Goal: Use online tool/utility: Use online tool/utility

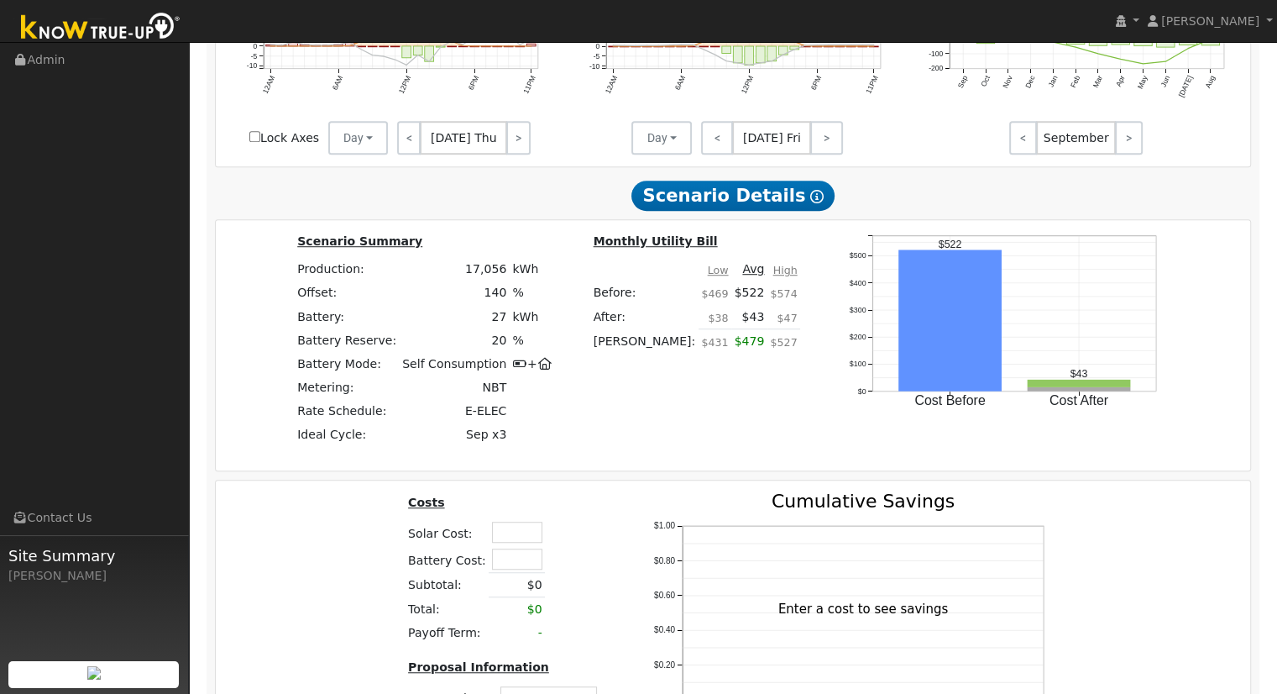
scroll to position [1292, 0]
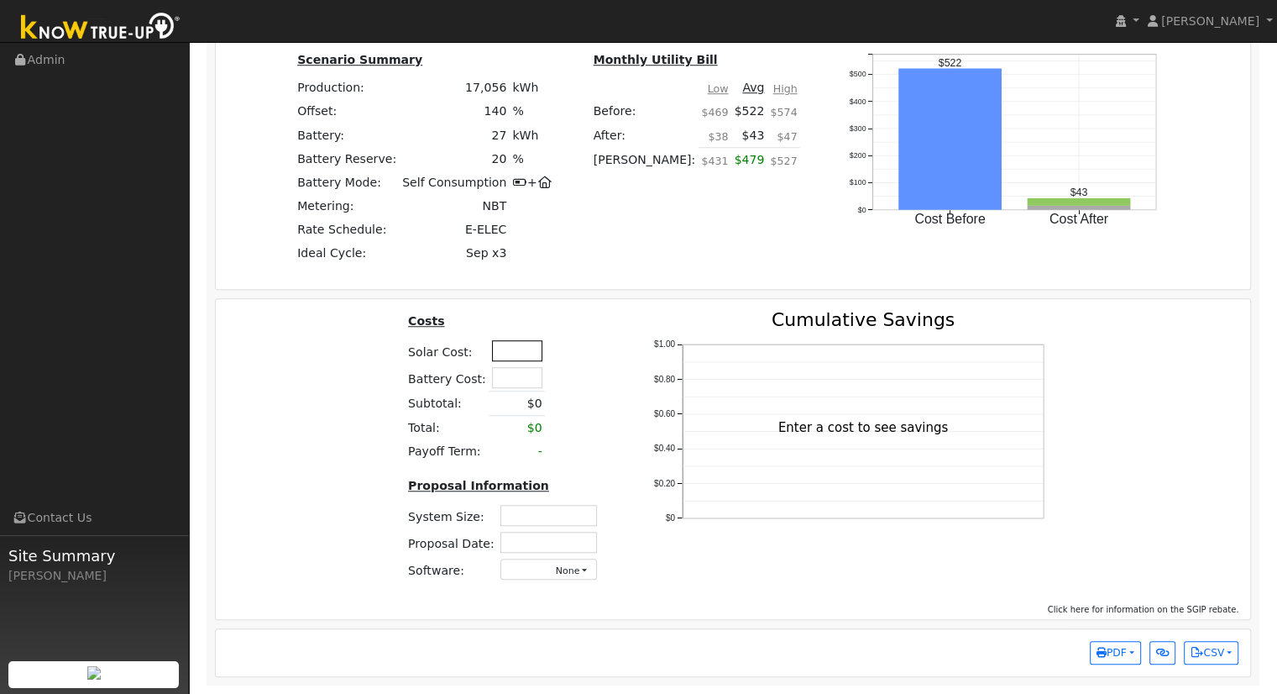
click at [512, 354] on input "text" at bounding box center [517, 350] width 50 height 21
type input "$62,950"
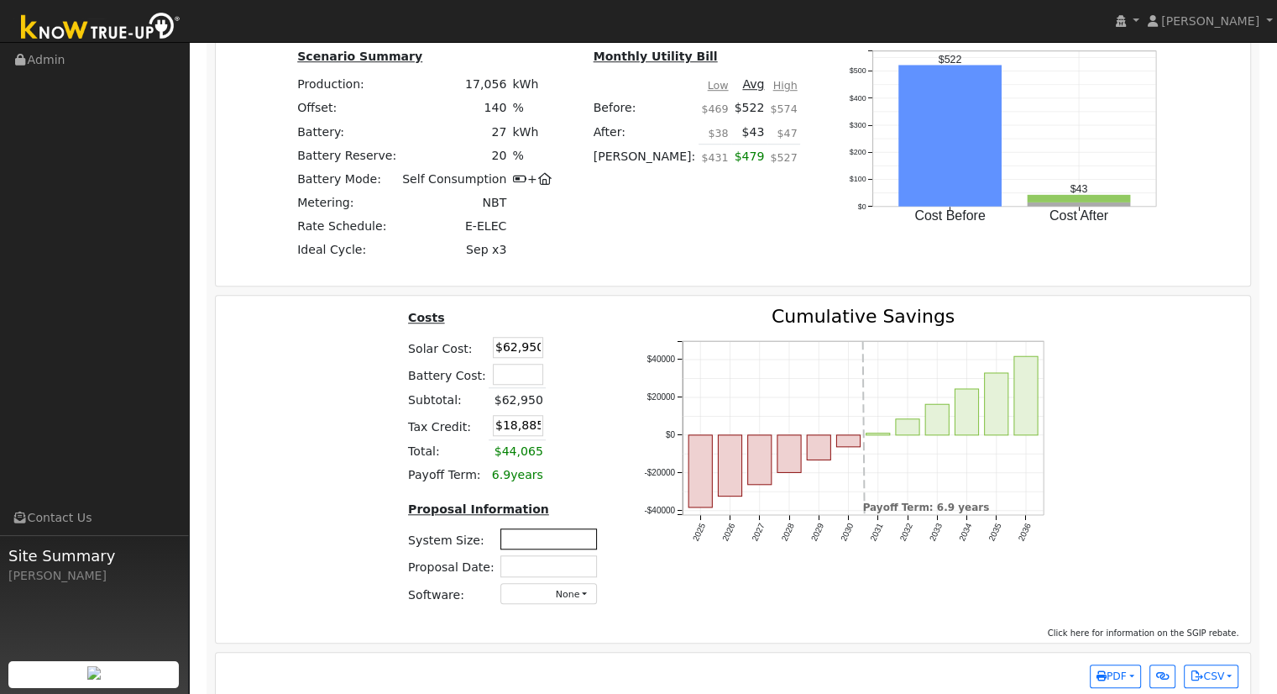
click at [583, 546] on input "text" at bounding box center [548, 538] width 97 height 21
click at [522, 535] on input "text" at bounding box center [548, 538] width 97 height 21
type input "12.47"
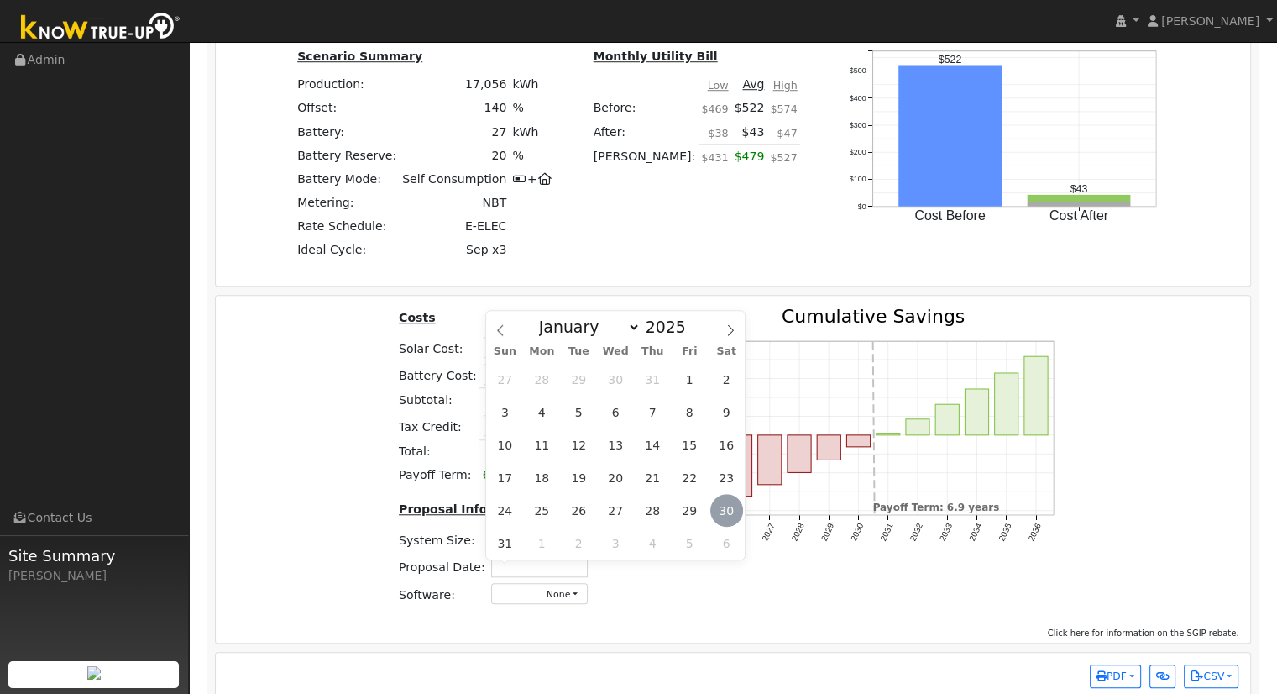
click at [729, 498] on span "30" at bounding box center [726, 510] width 33 height 33
type input "[DATE]"
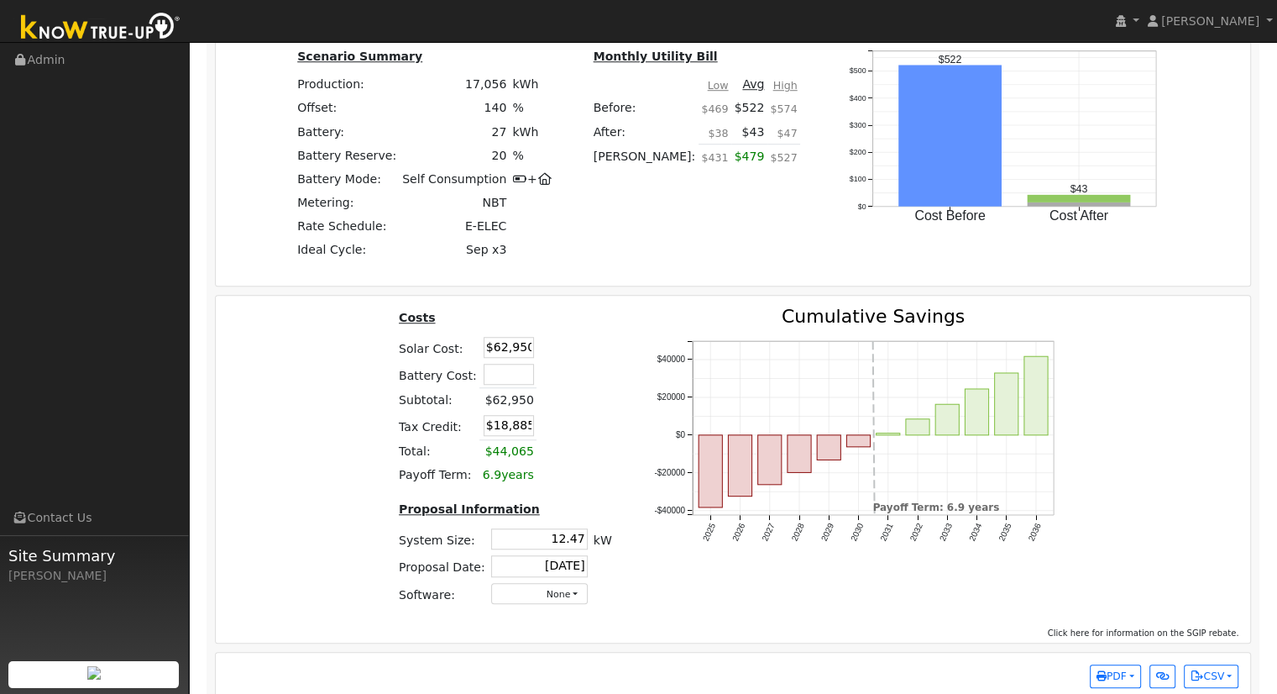
click at [570, 412] on table "Costs Solar Cost: $62,950 Battery Cost: Subtotal: $62,950 Tax Credit: $18,885 T…" at bounding box center [504, 397] width 219 height 180
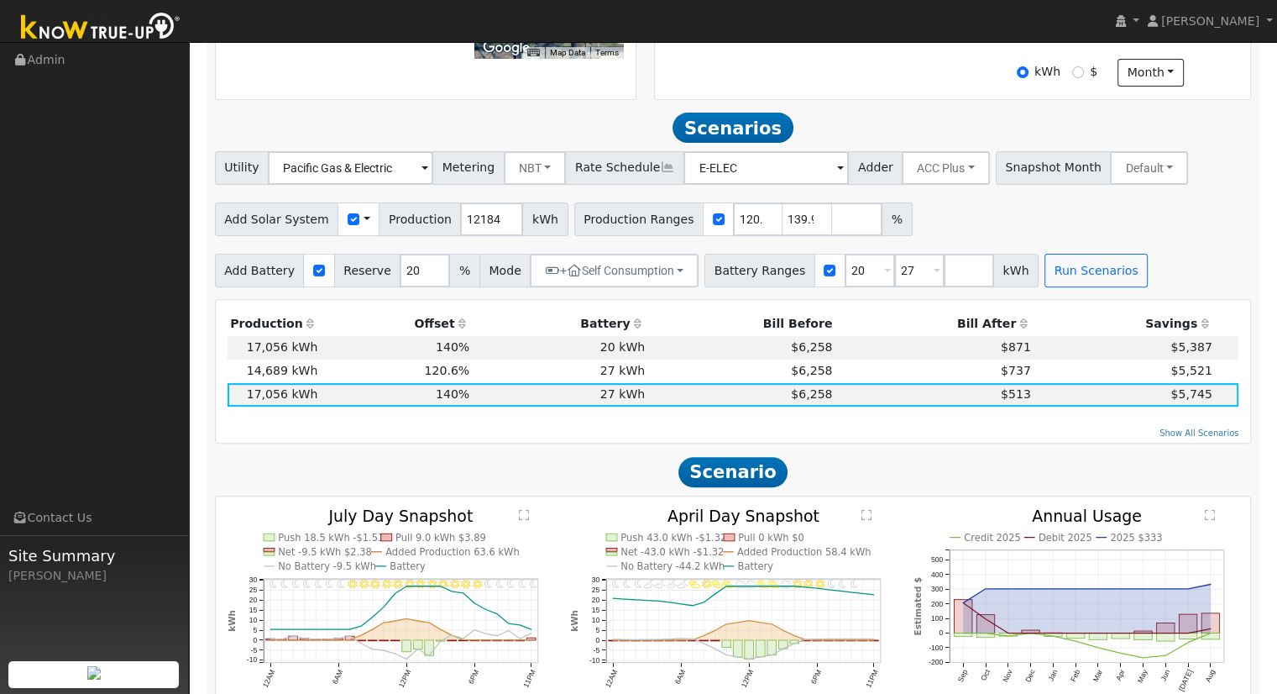
scroll to position [1176, 0]
